Goal: Task Accomplishment & Management: Use online tool/utility

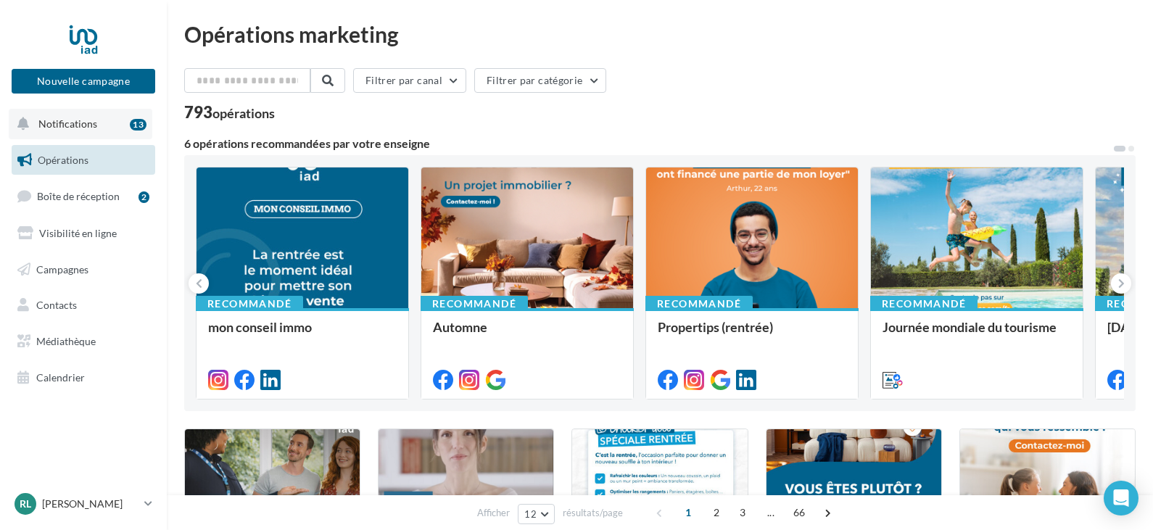
click at [83, 125] on span "Notifications" at bounding box center [67, 123] width 59 height 12
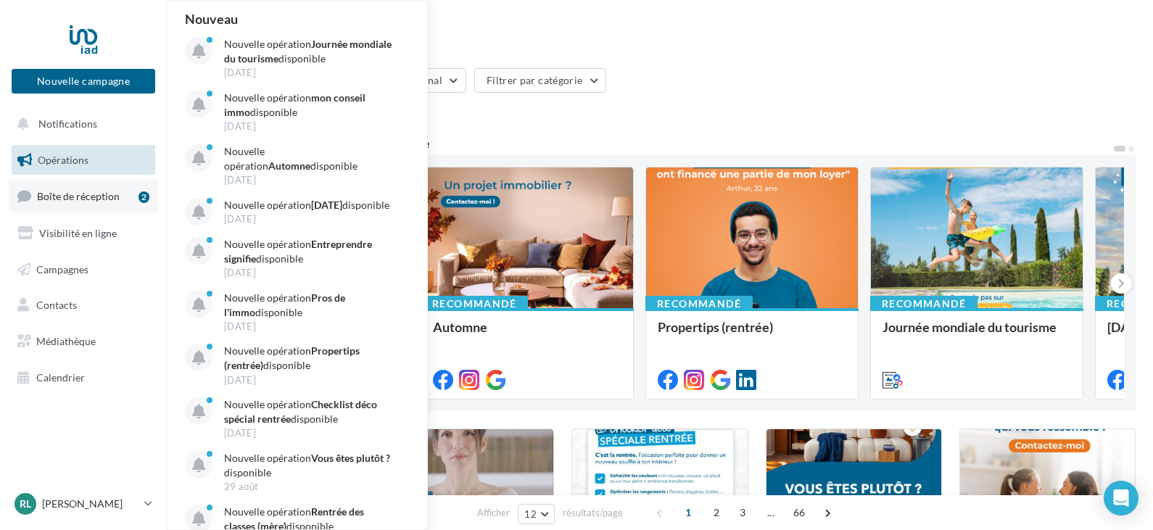
click at [78, 190] on span "Boîte de réception" at bounding box center [78, 196] width 83 height 12
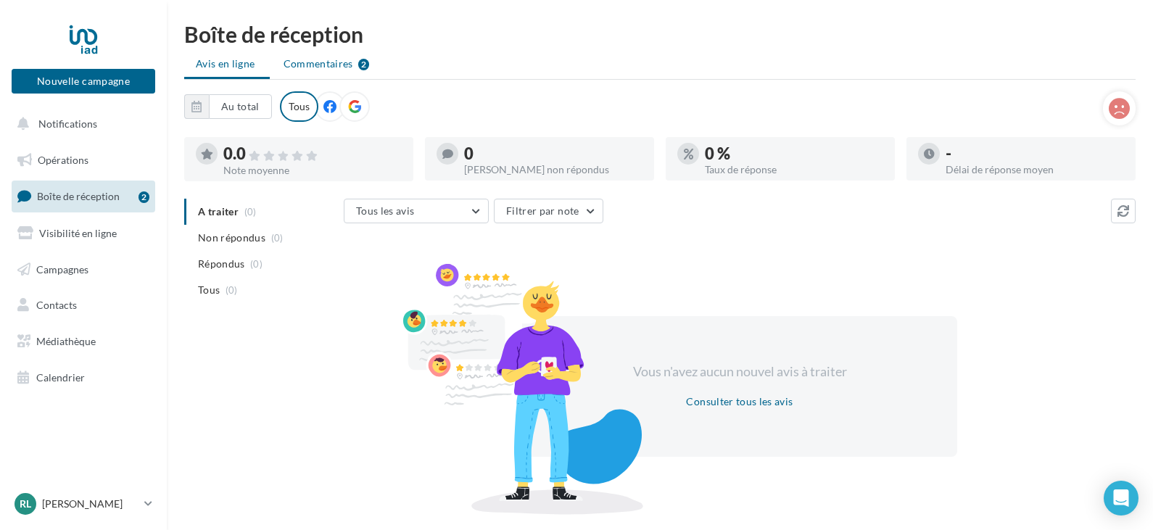
click at [310, 69] on span "Commentaires" at bounding box center [319, 64] width 70 height 15
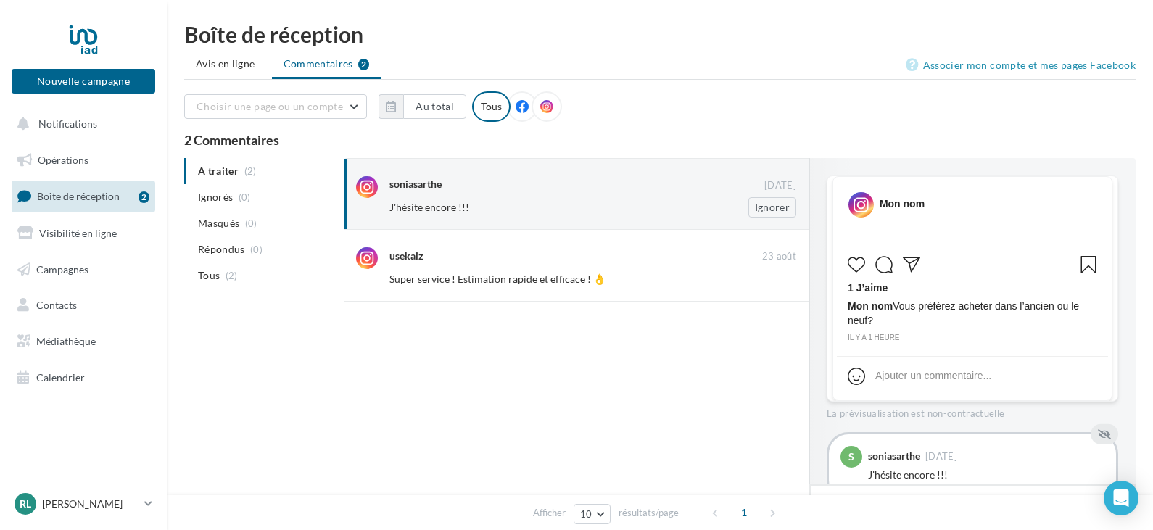
scroll to position [46, 0]
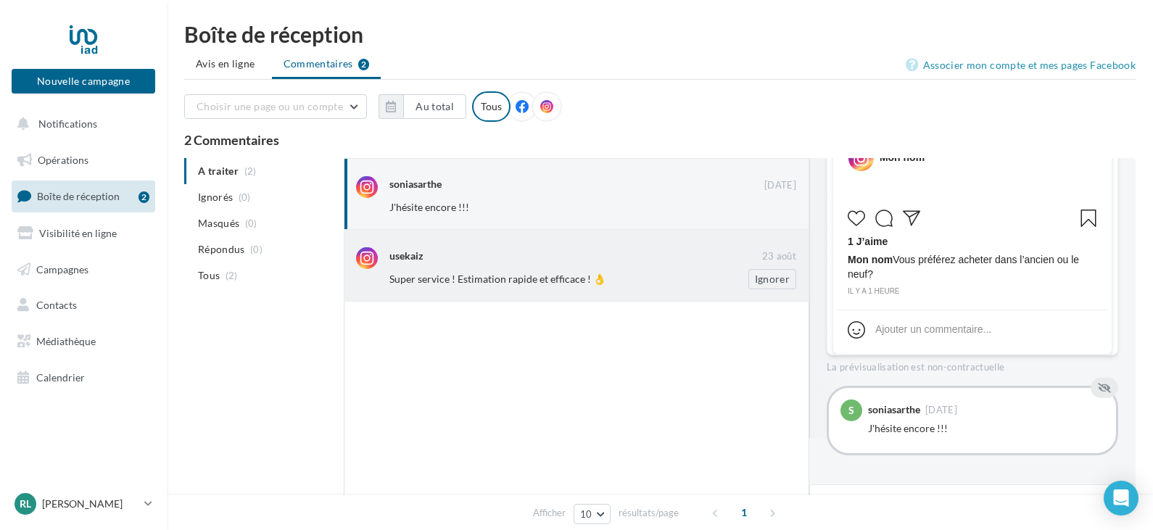
click at [637, 266] on div "usekaiz 23 août Super service ! Estimation rapide et efficace ! 👌 Ignorer" at bounding box center [592, 267] width 407 height 41
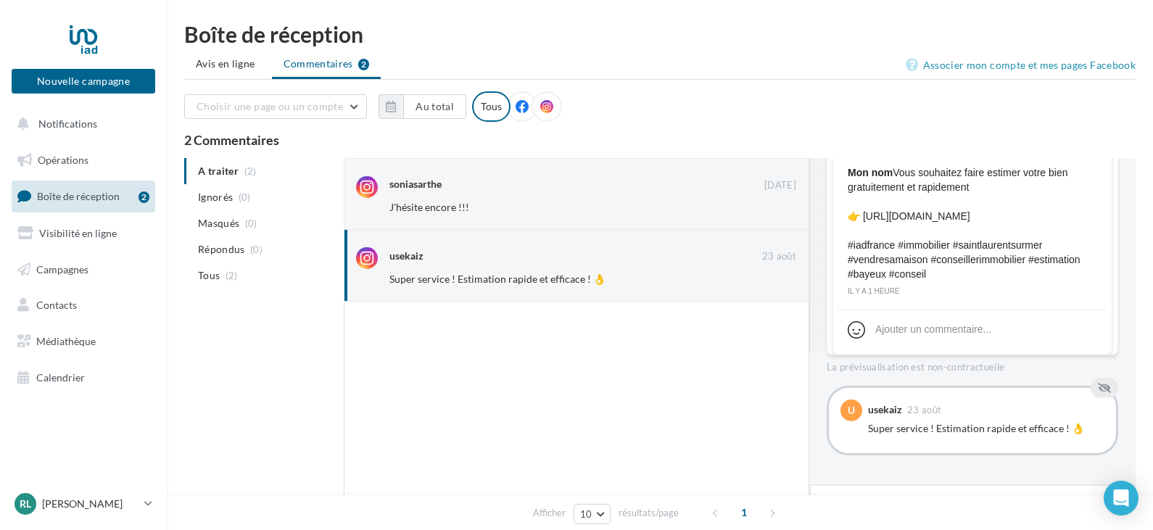
scroll to position [148, 0]
click at [555, 221] on div "soniasarthe 01 sept. J'hésite encore !!! Ignorer" at bounding box center [577, 194] width 466 height 72
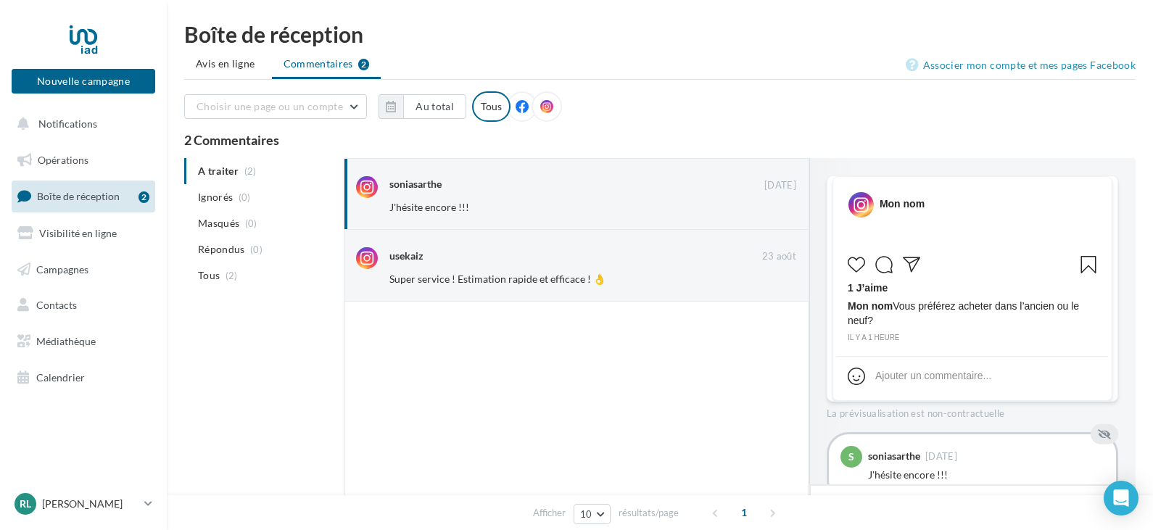
scroll to position [46, 0]
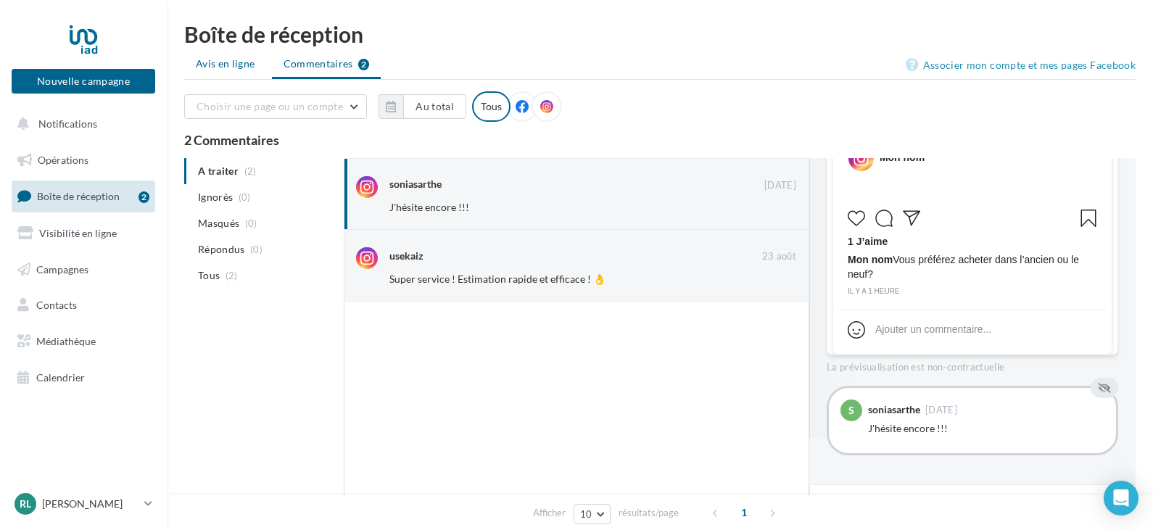
click at [229, 68] on span "Avis en ligne" at bounding box center [225, 64] width 59 height 15
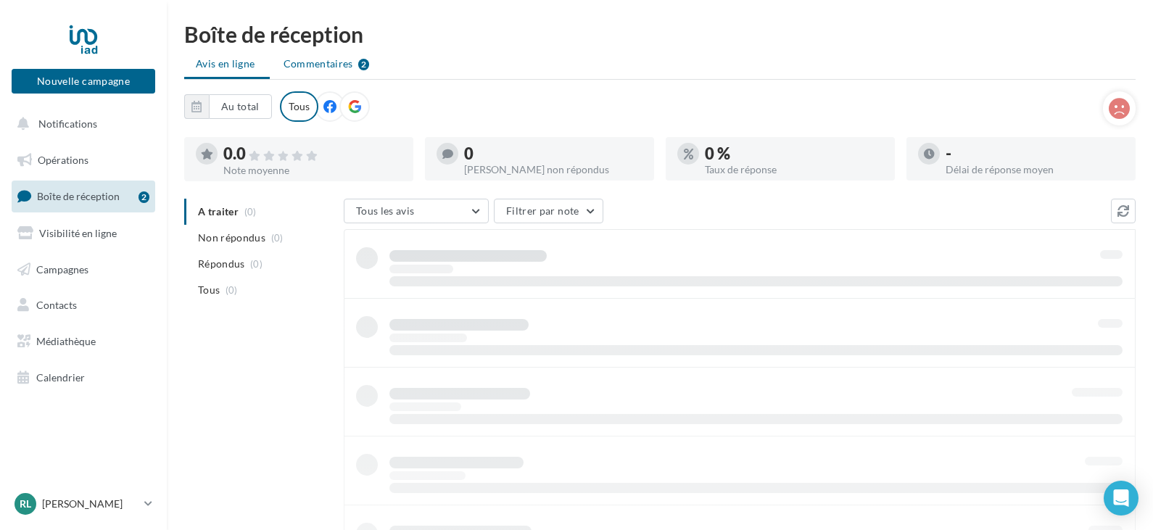
click at [290, 59] on span "Commentaires" at bounding box center [319, 64] width 70 height 15
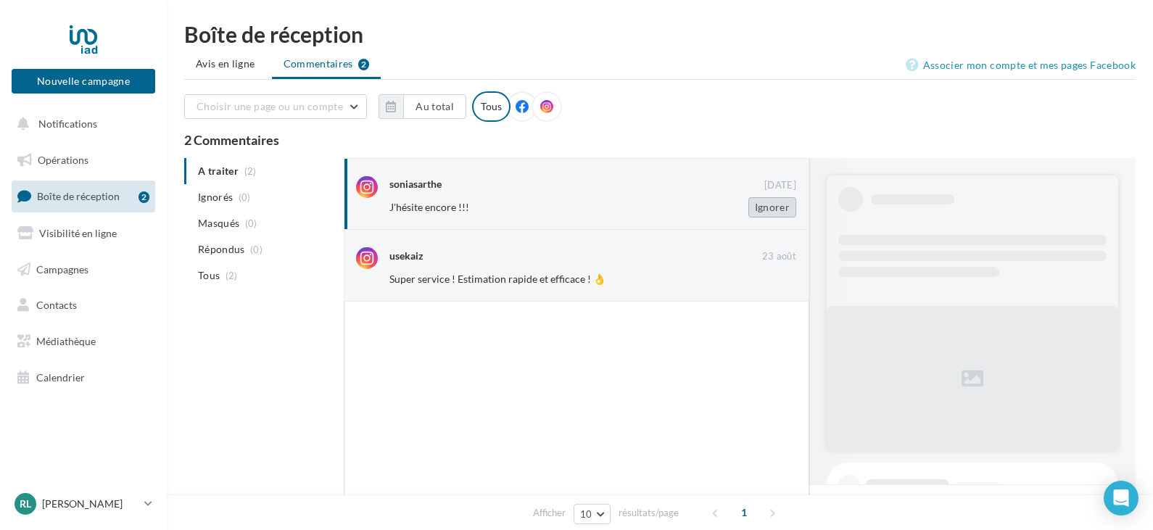
click at [770, 207] on button "Ignorer" at bounding box center [772, 207] width 48 height 20
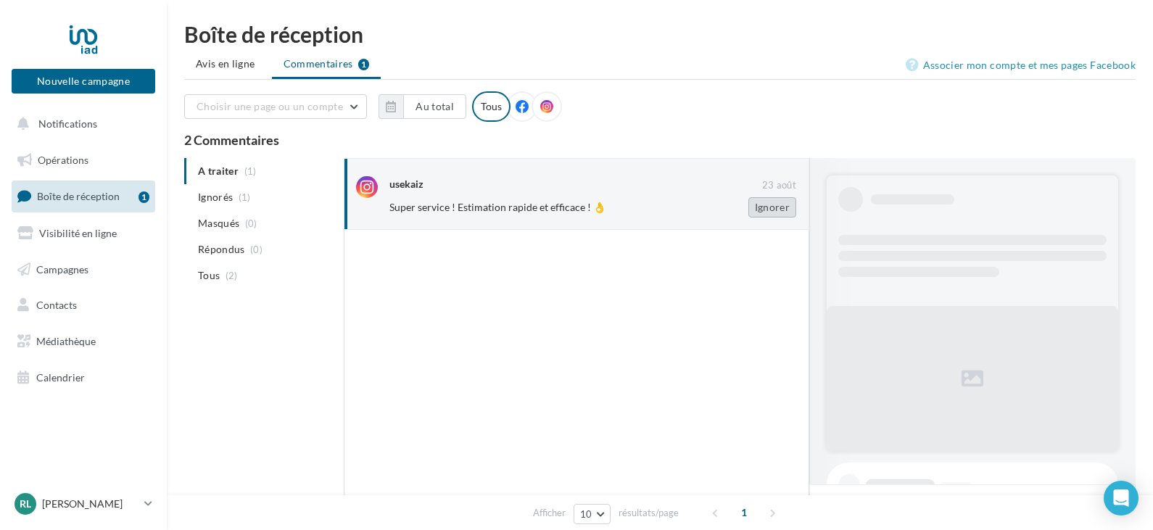
click at [763, 214] on button "Ignorer" at bounding box center [772, 207] width 48 height 20
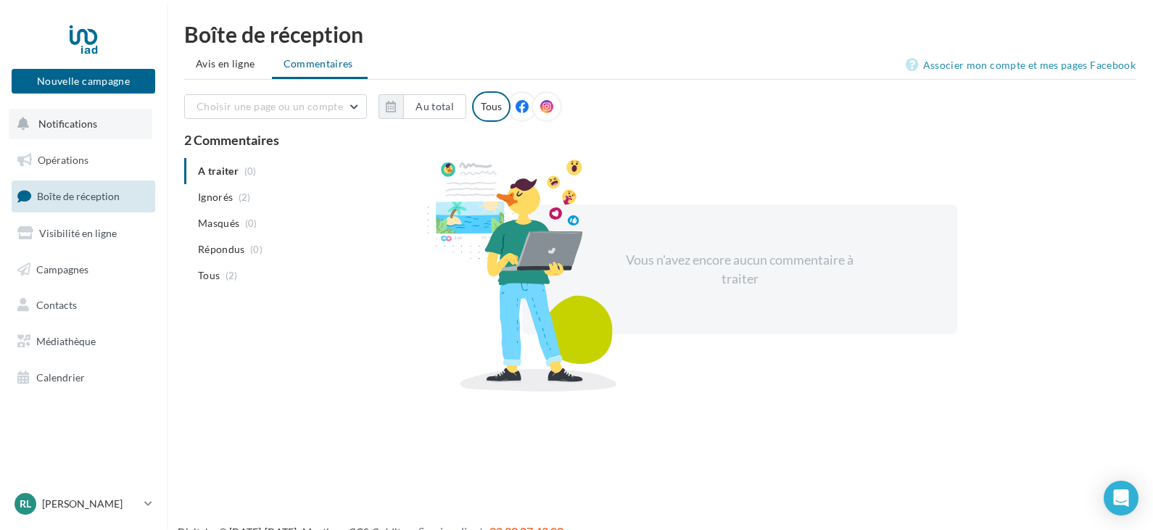
click at [72, 127] on span "Notifications" at bounding box center [67, 123] width 59 height 12
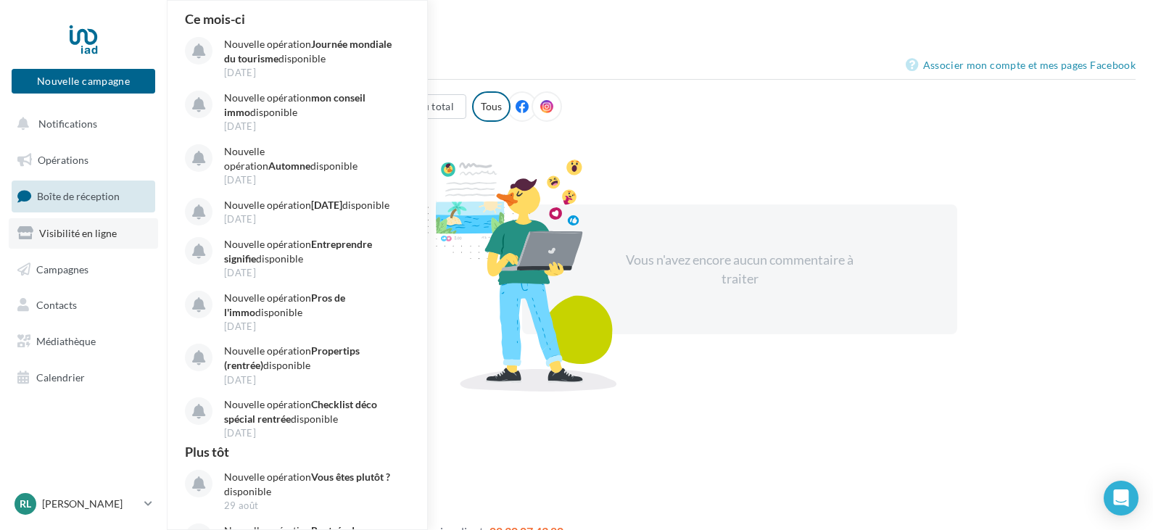
click at [83, 225] on link "Visibilité en ligne" at bounding box center [83, 233] width 149 height 30
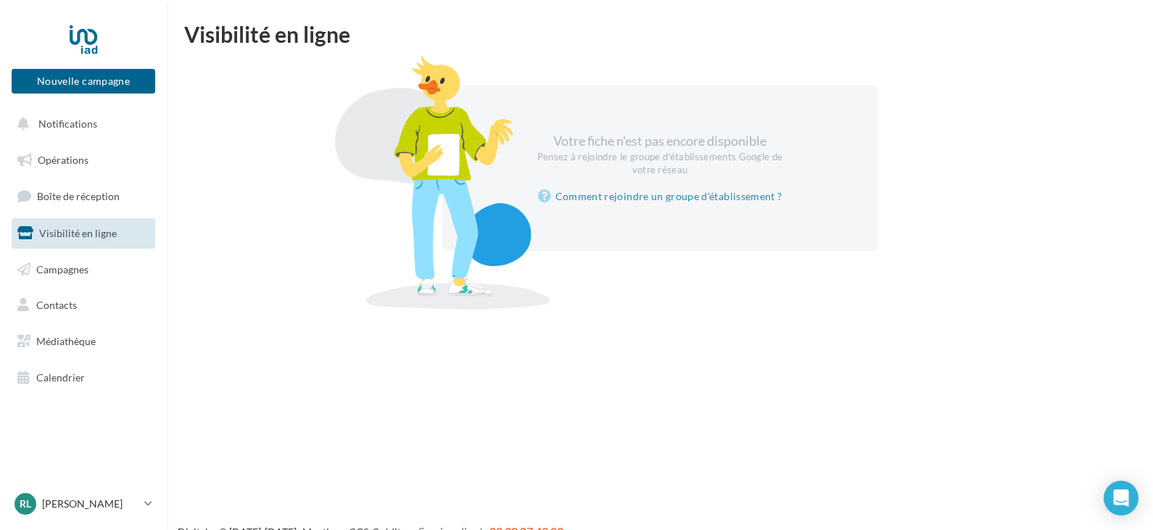
drag, startPoint x: 553, startPoint y: 159, endPoint x: 776, endPoint y: 170, distance: 223.7
click at [776, 170] on div "Votre fiche n'est pas encore disponible Pensez à rejoindre le groupe d'établiss…" at bounding box center [659, 169] width 435 height 166
click at [722, 271] on div at bounding box center [665, 280] width 963 height 23
click at [59, 276] on link "Campagnes" at bounding box center [83, 270] width 149 height 30
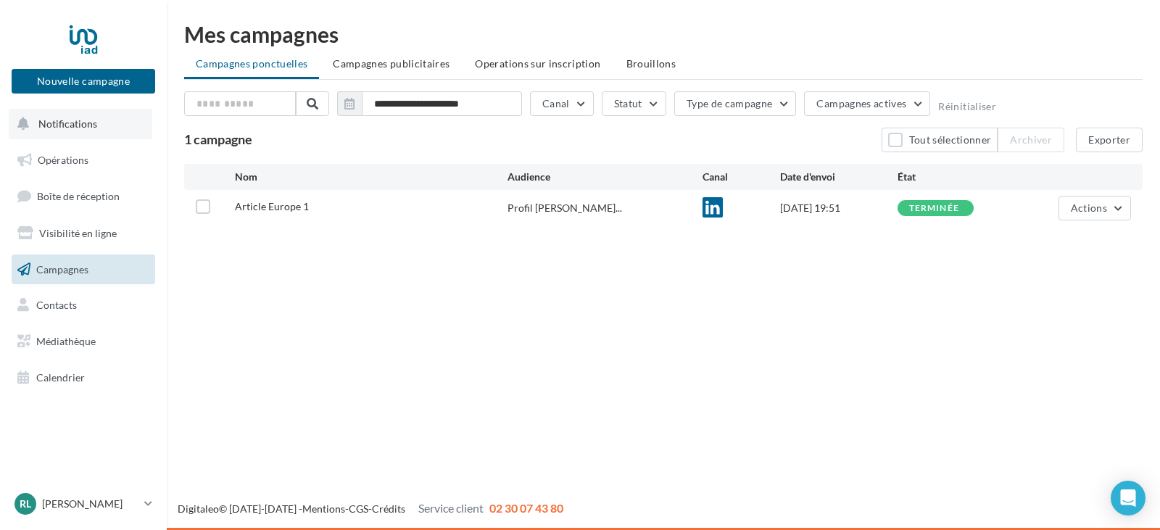
click at [69, 126] on span "Notifications" at bounding box center [67, 123] width 59 height 12
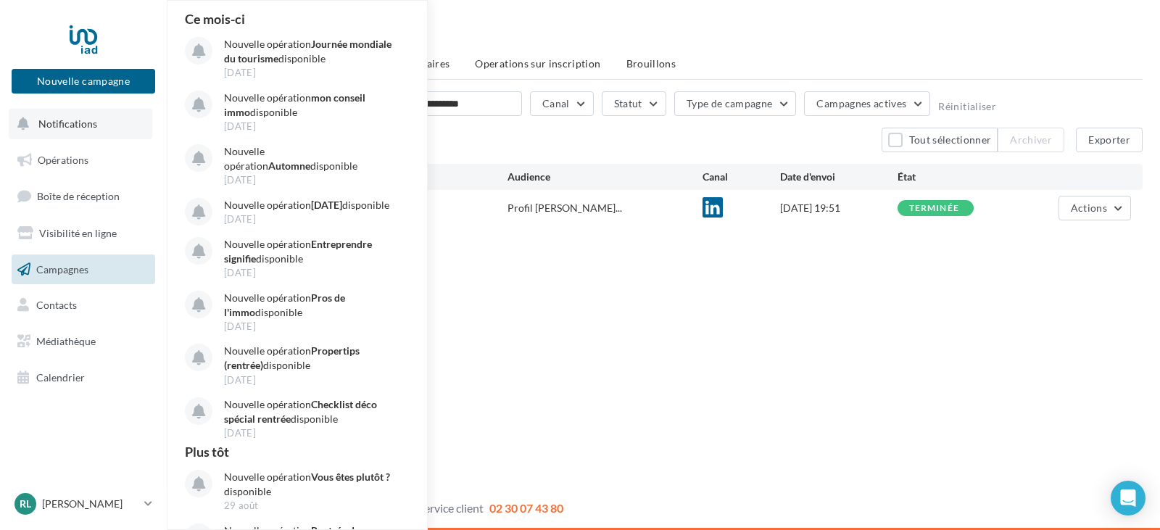
click at [69, 126] on span "Notifications" at bounding box center [67, 123] width 59 height 12
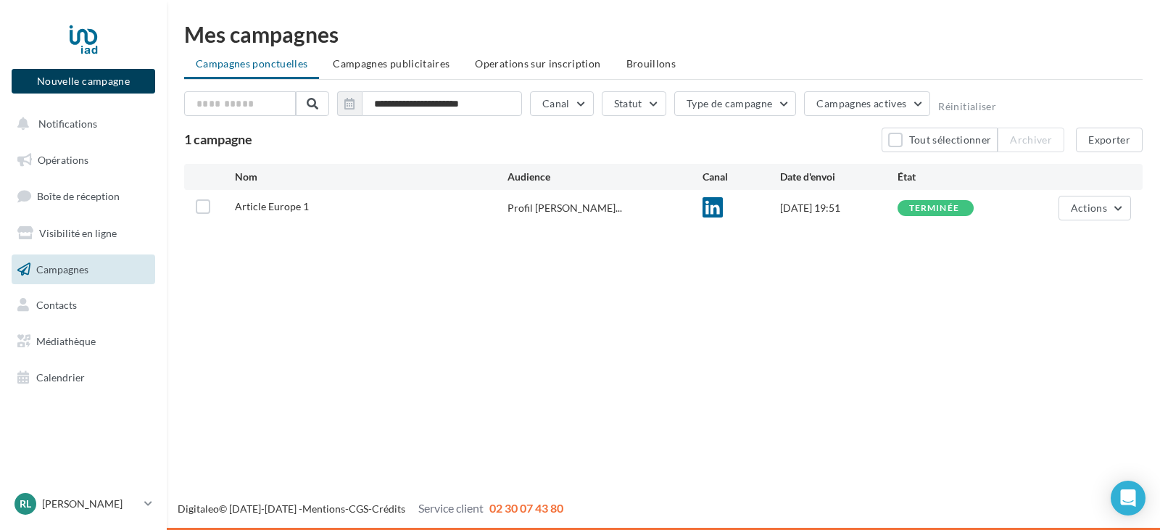
click at [105, 83] on button "Nouvelle campagne" at bounding box center [84, 81] width 144 height 25
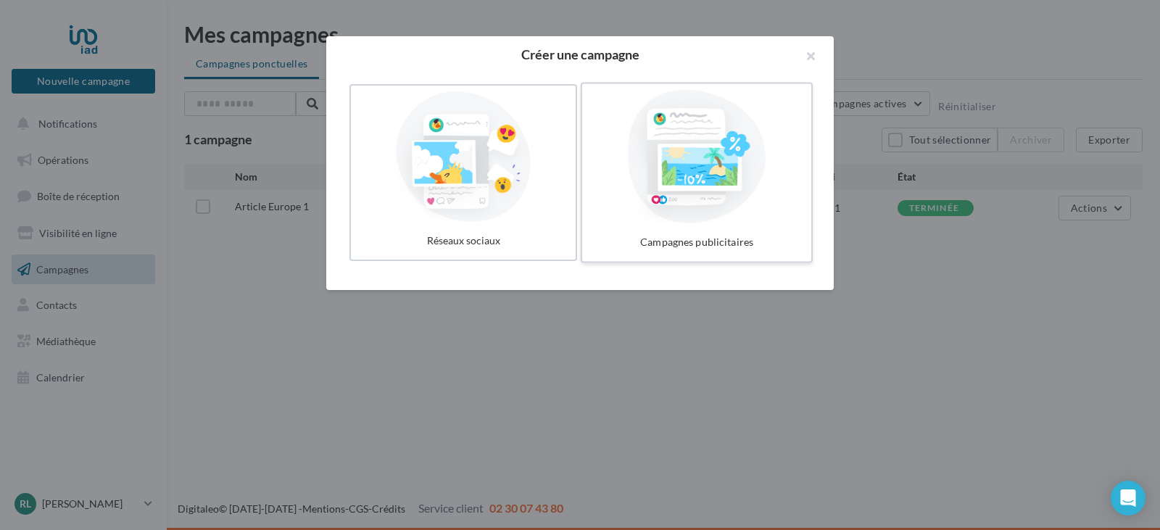
click at [706, 141] on div at bounding box center [697, 156] width 218 height 133
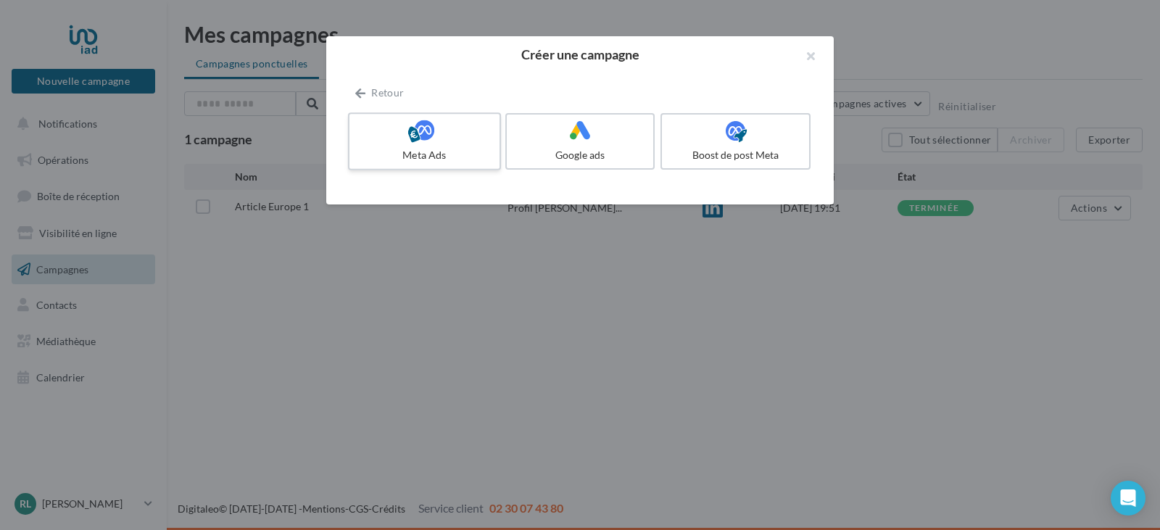
click at [458, 144] on label "Meta Ads" at bounding box center [424, 141] width 153 height 58
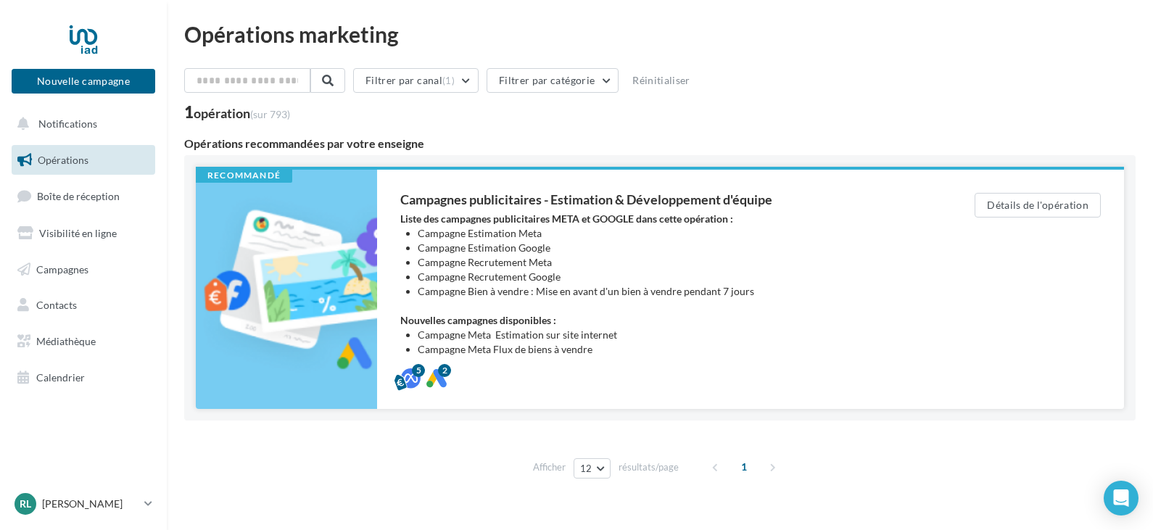
drag, startPoint x: 537, startPoint y: 198, endPoint x: 811, endPoint y: 201, distance: 273.4
click at [811, 201] on div "Campagnes publicitaires - Estimation & Développement d'équipe" at bounding box center [658, 199] width 516 height 13
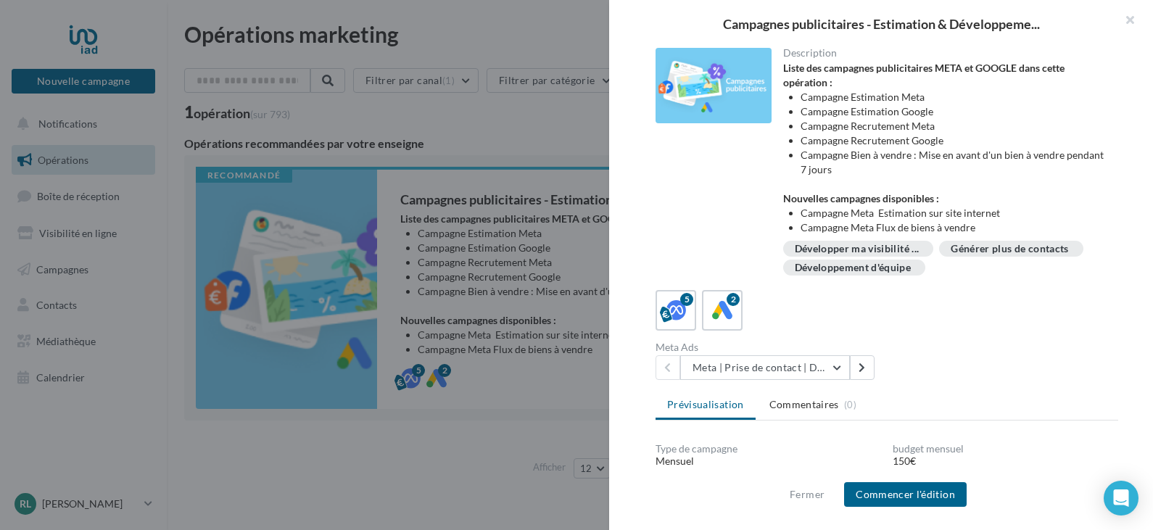
click at [544, 186] on div at bounding box center [576, 265] width 1153 height 530
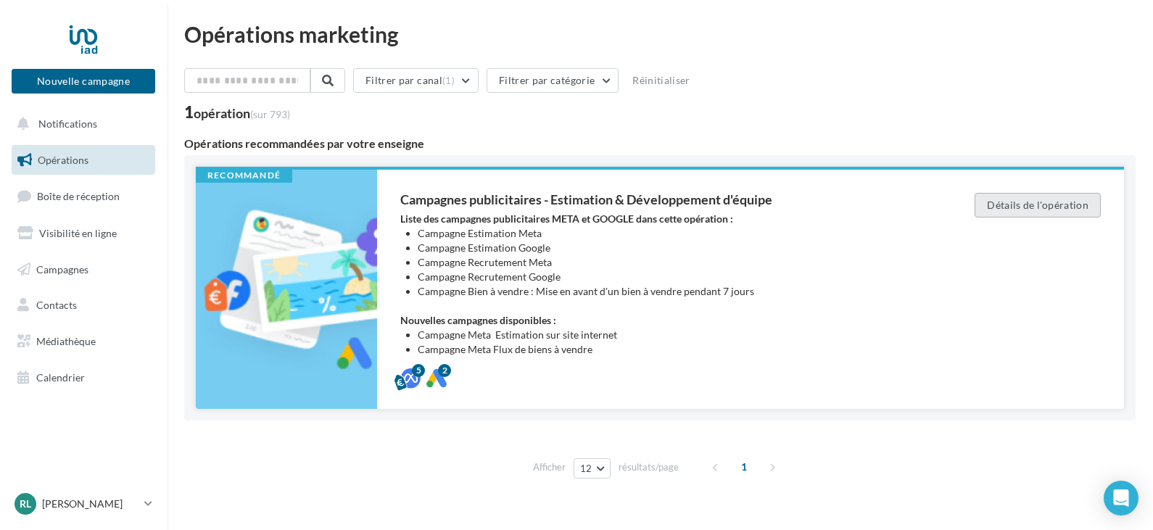
click at [1023, 197] on button "Détails de l'opération" at bounding box center [1038, 205] width 126 height 25
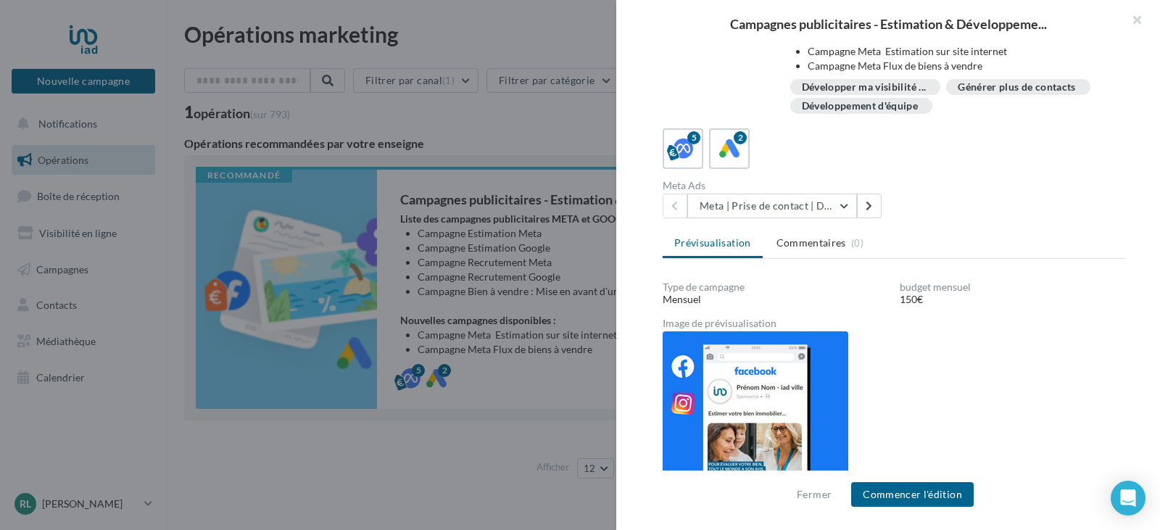
scroll to position [172, 0]
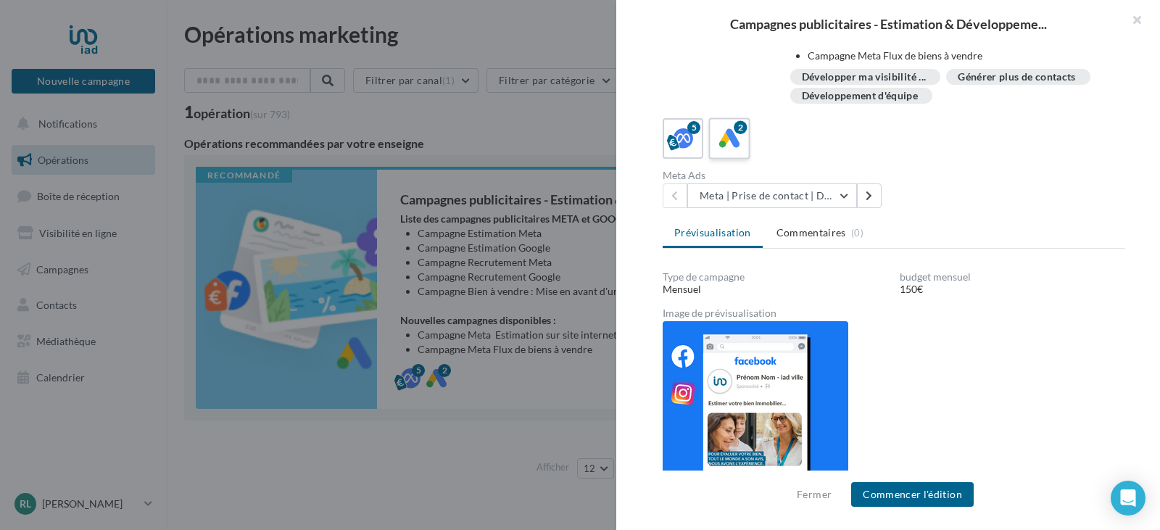
click at [724, 144] on icon at bounding box center [729, 138] width 21 height 21
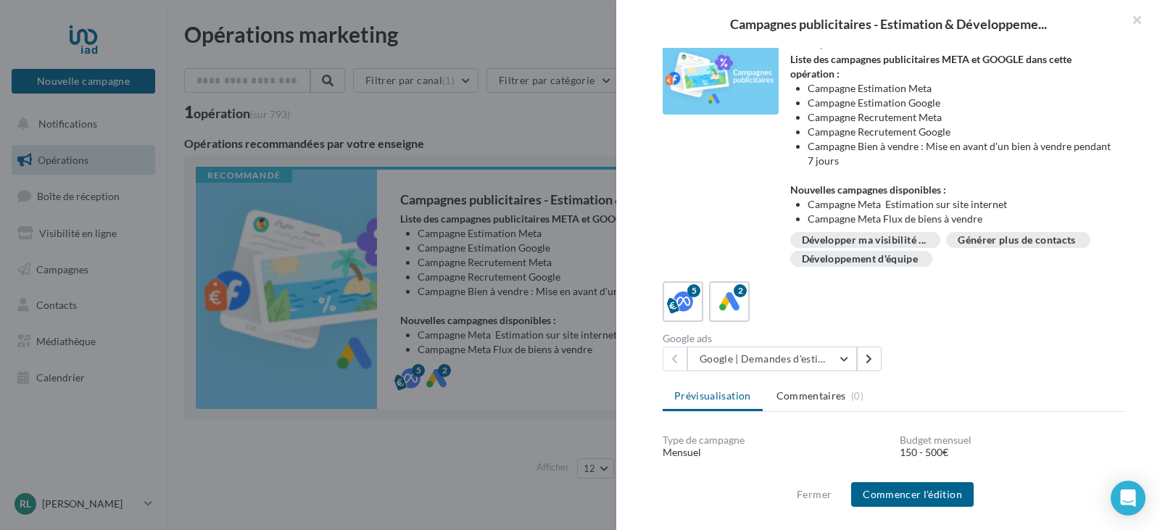
scroll to position [0, 0]
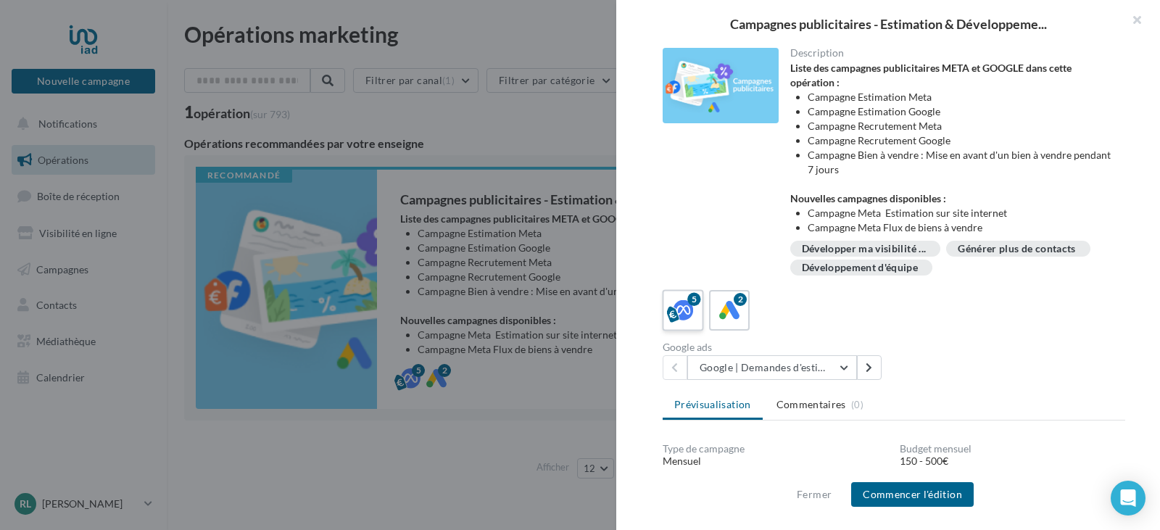
click at [680, 315] on icon at bounding box center [683, 310] width 21 height 21
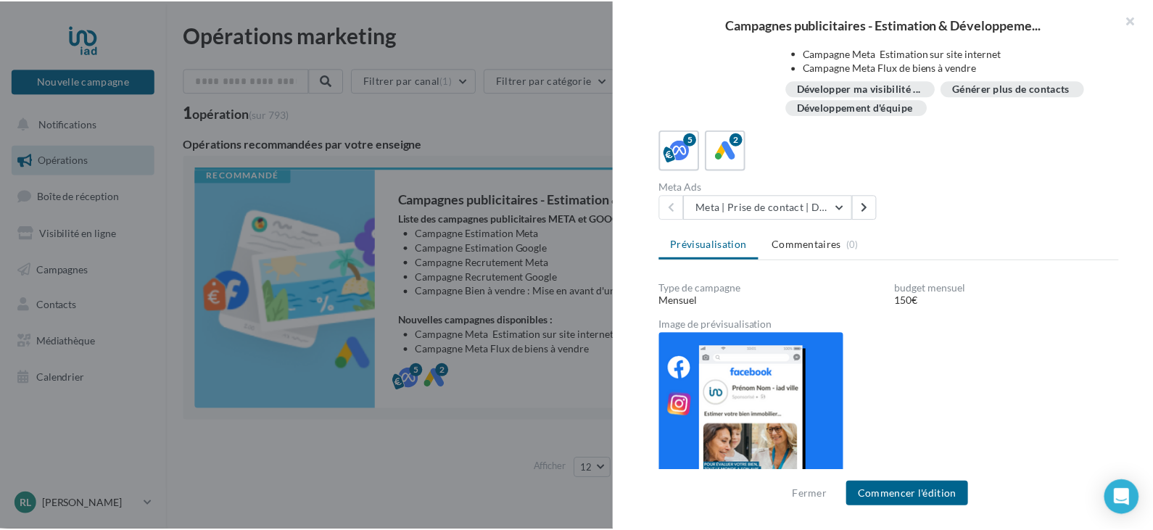
scroll to position [172, 0]
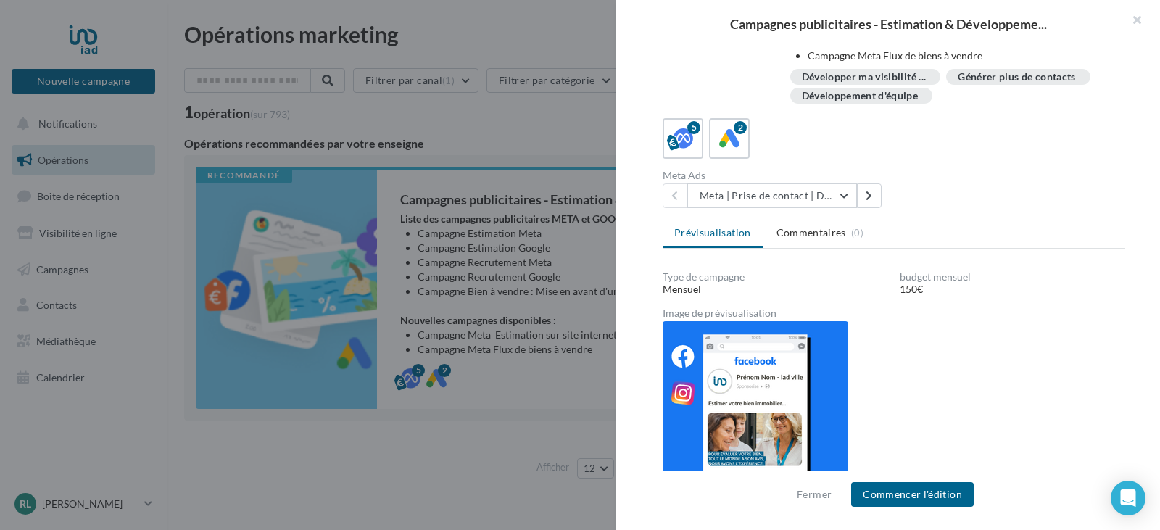
click at [917, 285] on div "150€" at bounding box center [1013, 289] width 226 height 15
drag, startPoint x: 959, startPoint y: 285, endPoint x: 847, endPoint y: 263, distance: 114.5
click at [847, 263] on div "Prévisualisation Commentaires (0) Type de campagne Mensuel budget mensuel 150€ …" at bounding box center [894, 344] width 463 height 249
click at [469, 496] on div "Campagnes publicitaires - Estimation & Développeme... Description Liste des cam…" at bounding box center [663, 496] width 959 height 0
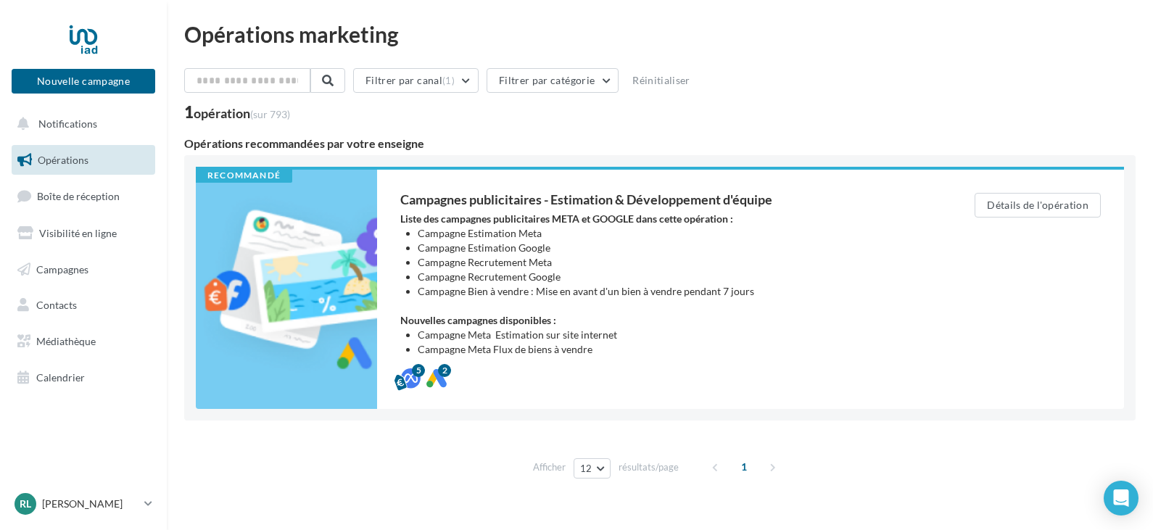
click at [72, 156] on span "Opérations" at bounding box center [63, 160] width 51 height 12
click at [75, 82] on button "Nouvelle campagne" at bounding box center [84, 81] width 144 height 25
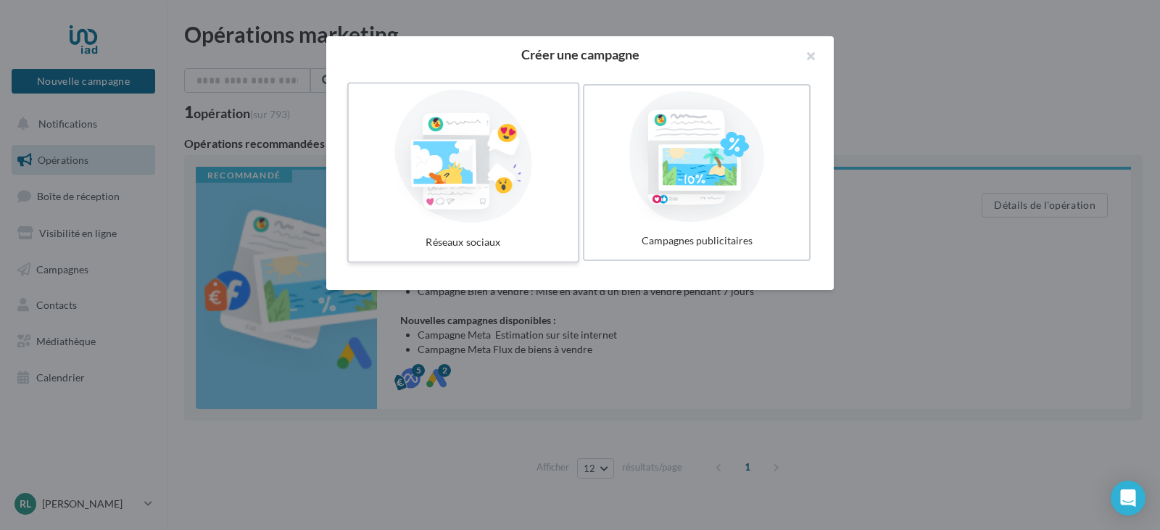
click at [459, 191] on div at bounding box center [464, 156] width 218 height 133
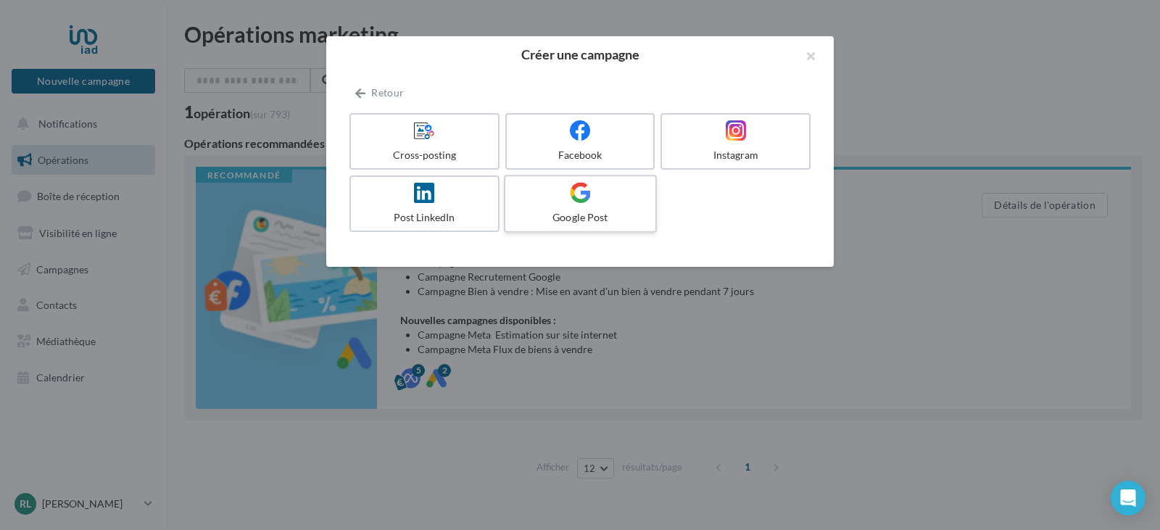
click at [574, 205] on label "Google Post" at bounding box center [580, 204] width 153 height 58
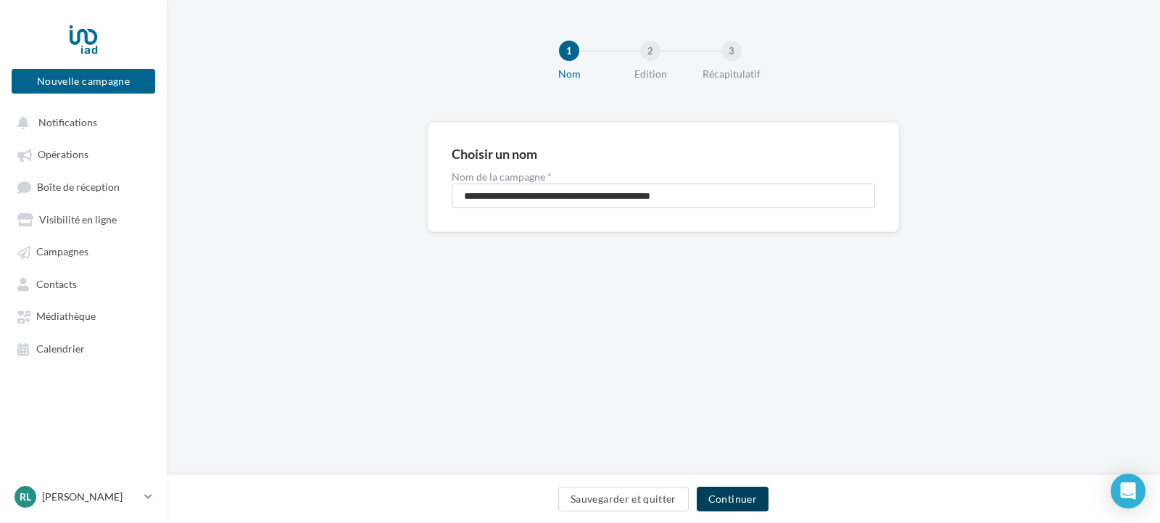
click at [738, 495] on button "Continuer" at bounding box center [733, 499] width 72 height 25
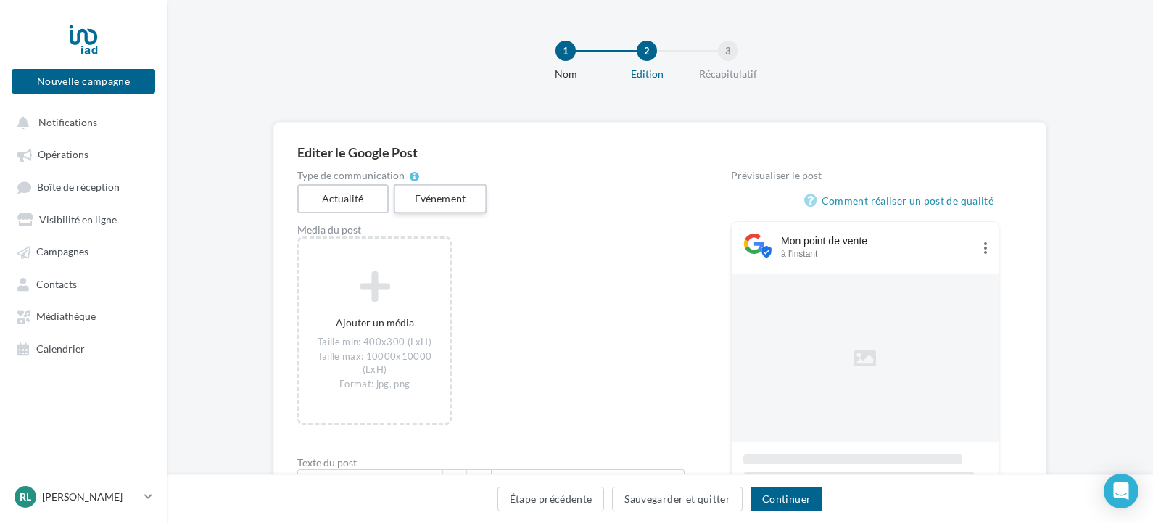
click at [440, 200] on label "Evénement" at bounding box center [439, 199] width 93 height 30
click at [366, 196] on label "Actualité" at bounding box center [343, 199] width 93 height 30
click at [909, 204] on link "Comment réaliser un post de qualité" at bounding box center [901, 200] width 195 height 17
